Goal: Obtain resource: Obtain resource

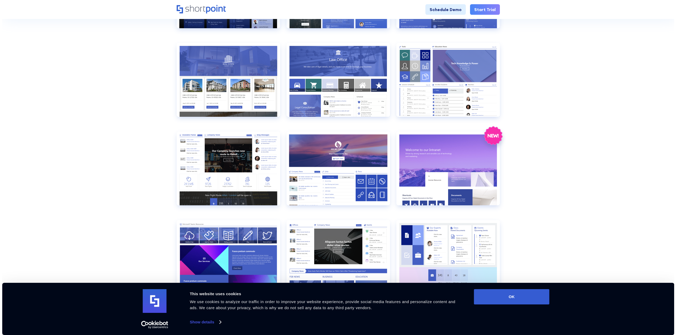
scroll to position [211, 0]
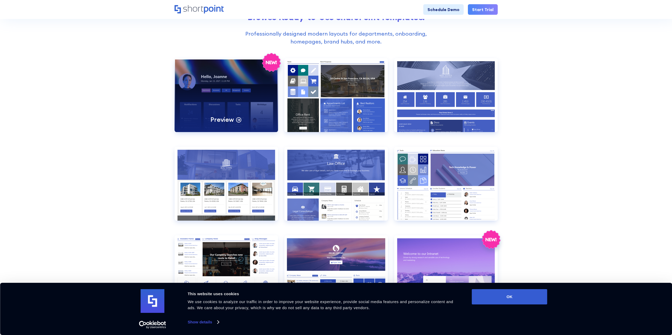
click at [238, 119] on icon at bounding box center [238, 119] width 6 height 6
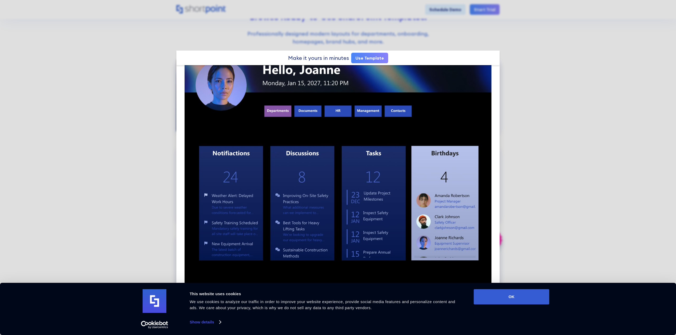
scroll to position [26, 0]
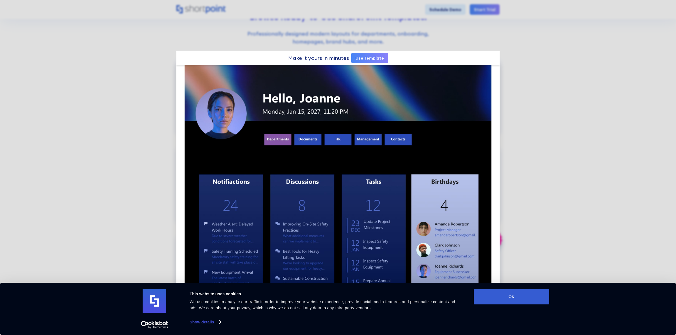
click at [384, 60] on link "Use Template" at bounding box center [369, 58] width 37 height 11
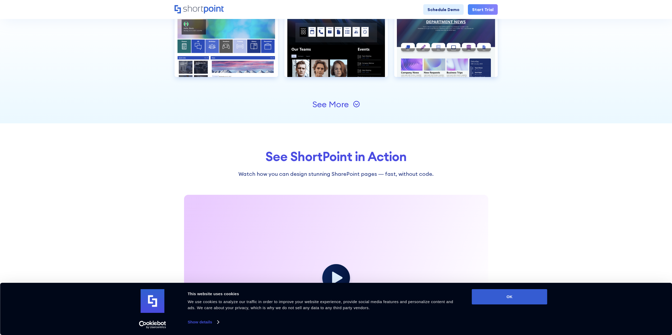
scroll to position [660, 0]
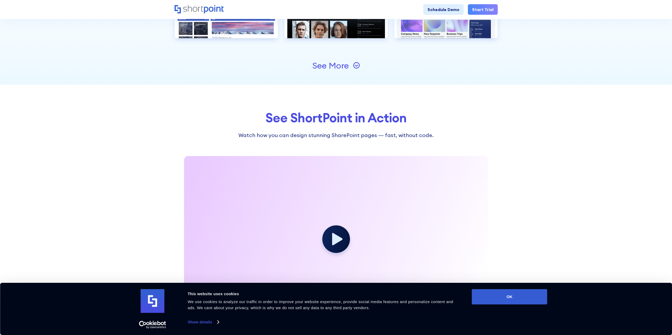
click at [356, 69] on icon at bounding box center [356, 65] width 6 height 6
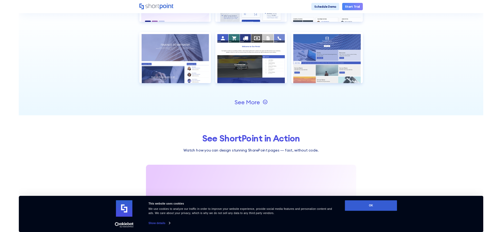
scroll to position [765, 0]
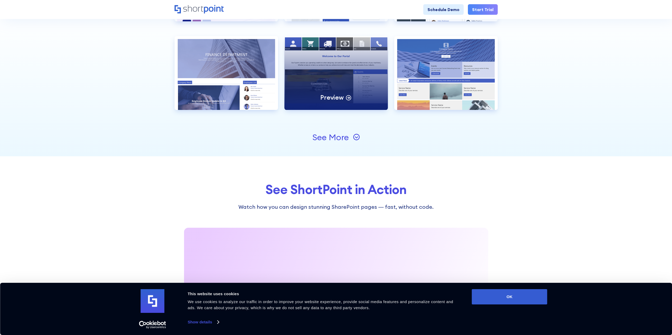
click at [341, 100] on p "Preview" at bounding box center [331, 97] width 23 height 8
